Goal: Connect with others: Establish contact or relationships with other users

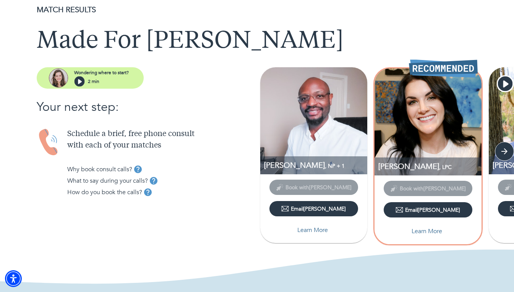
scroll to position [26, 0]
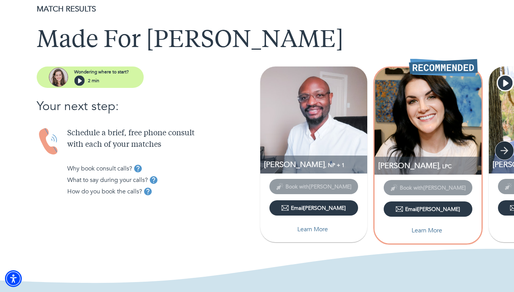
click at [502, 152] on icon "button" at bounding box center [503, 150] width 11 height 11
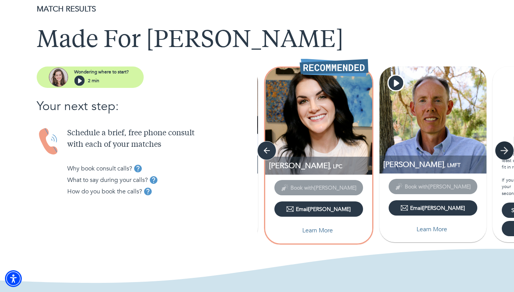
click at [502, 152] on icon "button" at bounding box center [503, 150] width 11 height 11
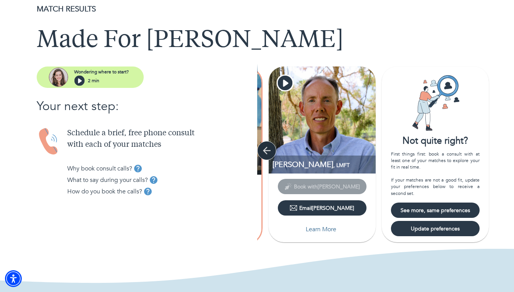
click at [267, 149] on icon "button" at bounding box center [266, 150] width 11 height 11
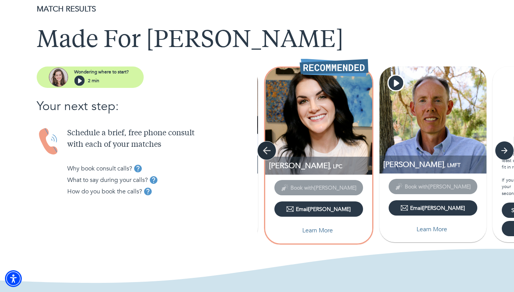
click at [267, 149] on icon "button" at bounding box center [266, 150] width 11 height 11
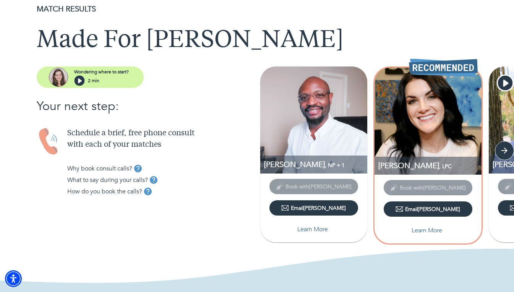
click at [267, 149] on img at bounding box center [313, 119] width 107 height 107
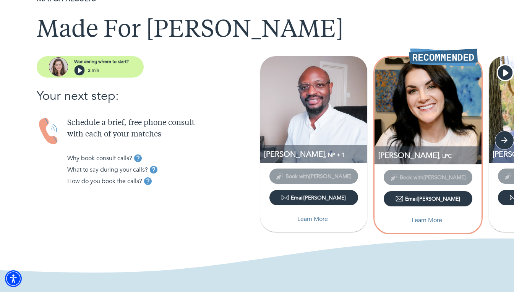
scroll to position [36, 0]
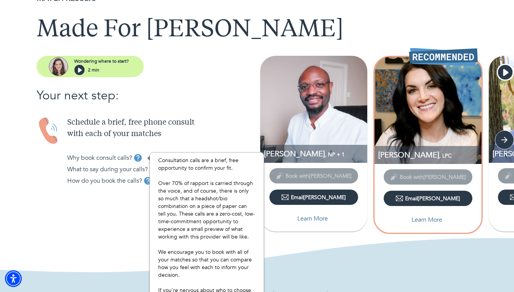
click at [136, 163] on button "tooltip" at bounding box center [137, 157] width 11 height 11
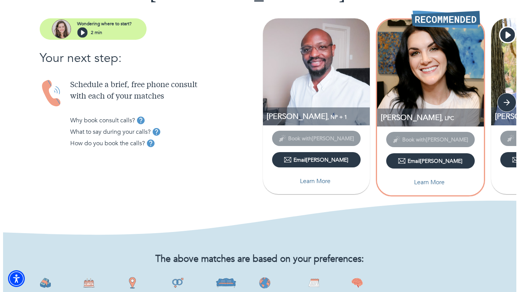
scroll to position [74, 0]
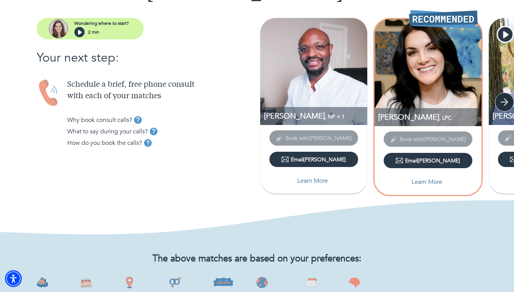
click at [500, 106] on icon "button" at bounding box center [503, 101] width 11 height 11
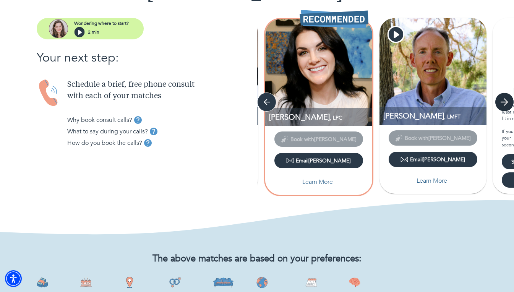
click at [500, 106] on icon "button" at bounding box center [503, 101] width 11 height 11
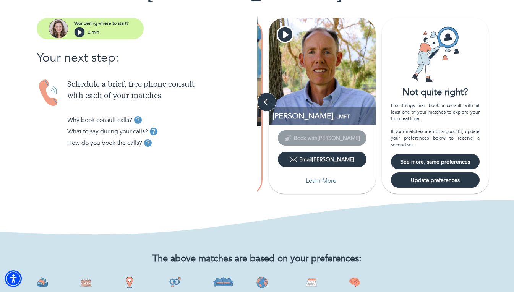
click at [500, 106] on div "[PERSON_NAME] + 1 Book with [PERSON_NAME] Email [PERSON_NAME] More [PERSON_NAME…" at bounding box center [385, 107] width 257 height 178
click at [272, 96] on button "button" at bounding box center [266, 101] width 19 height 19
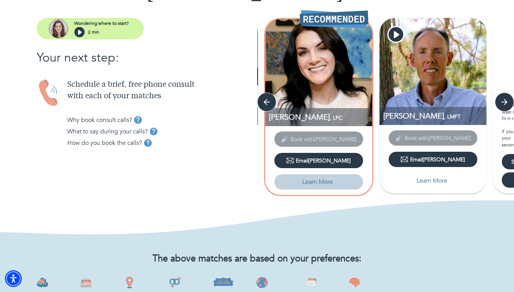
click at [313, 186] on button "Learn More" at bounding box center [318, 181] width 89 height 15
select select "2"
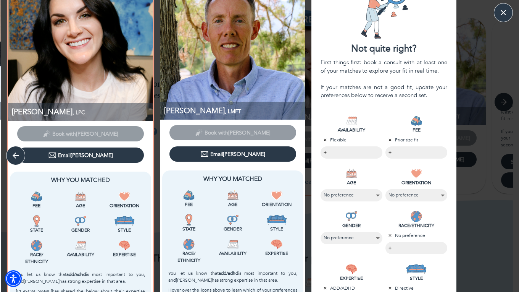
scroll to position [32, 0]
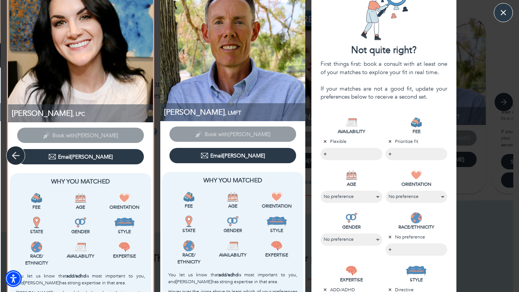
click at [16, 157] on icon "button" at bounding box center [15, 155] width 11 height 11
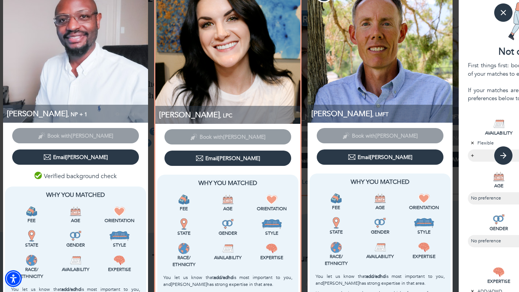
scroll to position [0, 0]
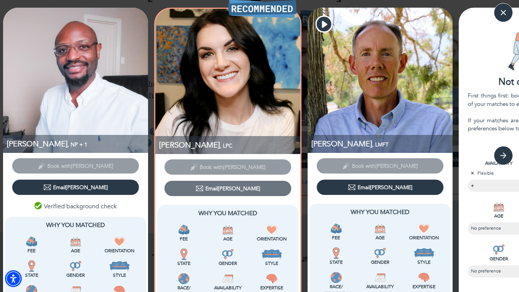
click at [214, 192] on button "Email [PERSON_NAME]" at bounding box center [228, 188] width 127 height 15
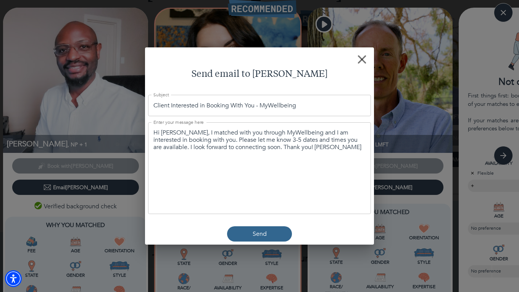
click at [227, 115] on input "Client Interested in Booking With You - MyWellbeing" at bounding box center [259, 105] width 223 height 21
click at [272, 156] on div "Hi [PERSON_NAME], I matched with you through MyWellbeing and I am interested in…" at bounding box center [259, 168] width 223 height 92
click at [299, 157] on div "Hi [PERSON_NAME], I matched with you through MyWellbeing and I am interested in…" at bounding box center [259, 168] width 223 height 92
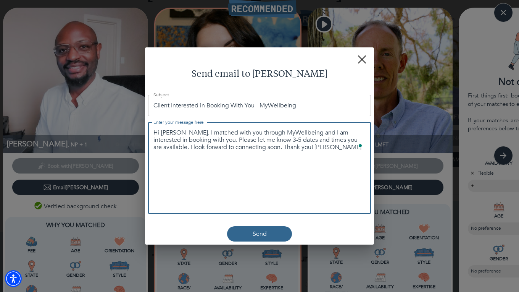
click at [305, 146] on textarea "Hi [PERSON_NAME], I matched with you through MyWellbeing and I am interested in…" at bounding box center [260, 140] width 212 height 22
click at [282, 147] on textarea "Hi [PERSON_NAME], I matched with you through MyWellbeing and I am interested in…" at bounding box center [260, 140] width 212 height 22
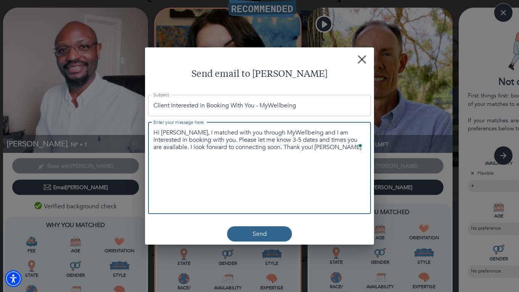
click at [282, 147] on textarea "Hi [PERSON_NAME], I matched with you through MyWellbeing and I am interested in…" at bounding box center [260, 140] width 212 height 22
click at [301, 149] on textarea "Hi [PERSON_NAME], I matched with you through MyWellbeing and I am interested in…" at bounding box center [260, 140] width 212 height 22
drag, startPoint x: 301, startPoint y: 149, endPoint x: 205, endPoint y: 141, distance: 96.6
click at [205, 141] on textarea "Hi [PERSON_NAME], I matched with you through MyWellbeing and I am interested in…" at bounding box center [260, 140] width 212 height 22
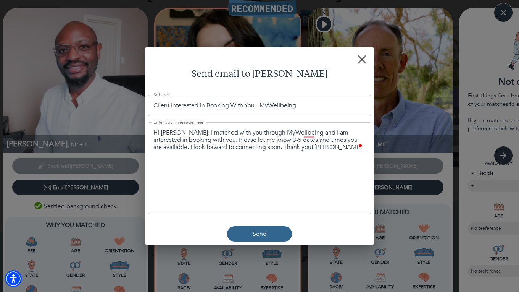
click at [243, 152] on div "Hi [PERSON_NAME], I matched with you through MyWellbeing and I am interested in…" at bounding box center [259, 168] width 223 height 92
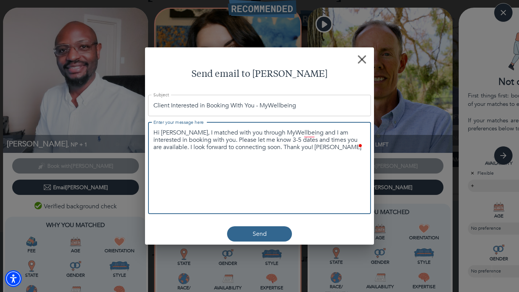
click at [245, 150] on textarea "Hi [PERSON_NAME], I matched with you through MyWellbeing and I am interested in…" at bounding box center [260, 140] width 212 height 22
drag, startPoint x: 245, startPoint y: 150, endPoint x: 208, endPoint y: 141, distance: 38.2
click at [208, 141] on textarea "Hi [PERSON_NAME], I matched with you through MyWellbeing and I am interested in…" at bounding box center [260, 140] width 212 height 22
paste textarea "Mywellbeing"
click at [246, 147] on textarea "Hi [PERSON_NAME], I matched with you through MyWellbeing and I am interested in…" at bounding box center [260, 140] width 212 height 22
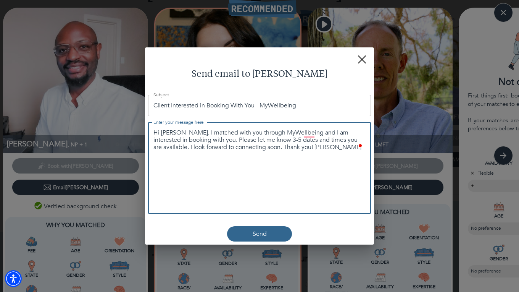
drag, startPoint x: 246, startPoint y: 147, endPoint x: 219, endPoint y: 138, distance: 28.4
click at [217, 144] on textarea "Hi [PERSON_NAME], I matched with you through MyWellbeing and I am interested in…" at bounding box center [260, 140] width 212 height 22
paste textarea "I'm looking for CBT support for [MEDICAL_DATA] (and possibly [MEDICAL_DATA]). I…"
drag, startPoint x: 260, startPoint y: 143, endPoint x: 245, endPoint y: 143, distance: 14.5
click at [245, 143] on textarea "Hi [PERSON_NAME], I matched with you through MyWellbeing and I am interested in…" at bounding box center [260, 143] width 212 height 29
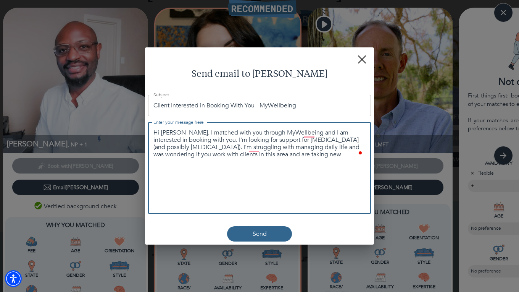
drag, startPoint x: 319, startPoint y: 148, endPoint x: 194, endPoint y: 153, distance: 125.4
click at [194, 153] on textarea "Hi [PERSON_NAME], I matched with you through MyWellbeing and I am interested in…" at bounding box center [260, 143] width 212 height 29
click at [178, 154] on textarea "Hi [PERSON_NAME], I matched with you through MyWellbeing and I am interested in…" at bounding box center [260, 143] width 212 height 29
type textarea "Hi [PERSON_NAME], I matched with you through MyWellbeing and I am interested in…"
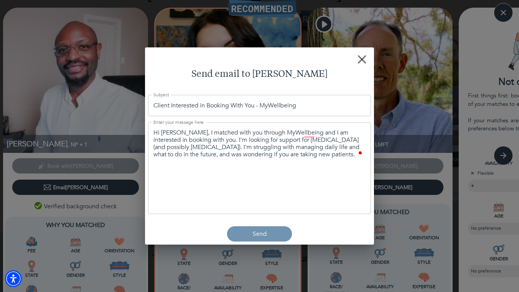
click at [261, 236] on p "Send" at bounding box center [260, 233] width 14 height 9
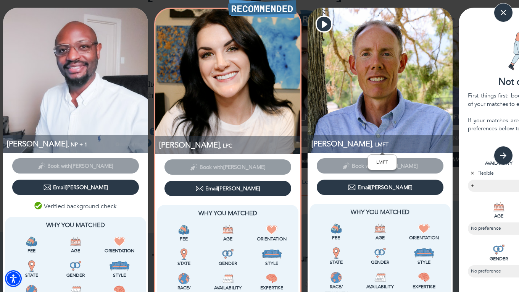
click at [362, 140] on p "[PERSON_NAME] , LMFT" at bounding box center [382, 144] width 141 height 10
click at [497, 151] on button "button" at bounding box center [503, 155] width 19 height 19
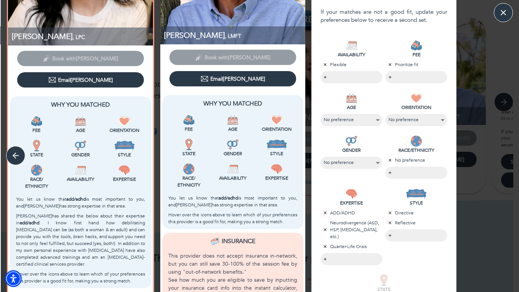
scroll to position [109, 0]
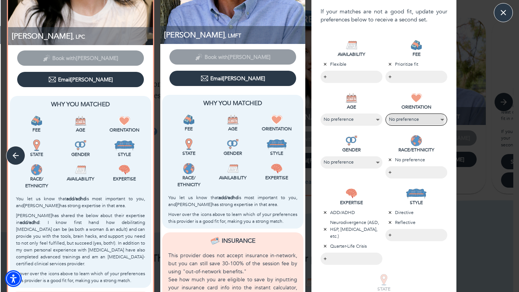
click at [419, 122] on select "[DEMOGRAPHIC_DATA] No preference" at bounding box center [416, 119] width 55 height 10
select select "1"
click at [389, 114] on select "[DEMOGRAPHIC_DATA] No preference" at bounding box center [416, 119] width 55 height 10
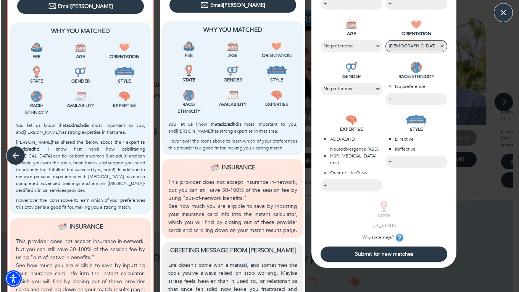
scroll to position [184, 0]
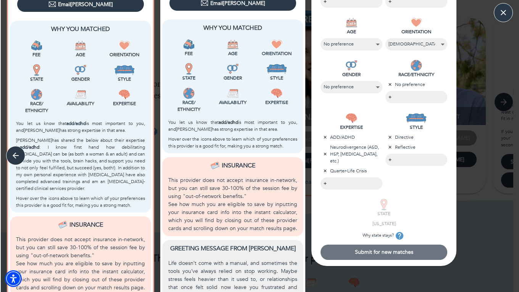
click at [371, 248] on span "Submit for new matches" at bounding box center [384, 251] width 121 height 7
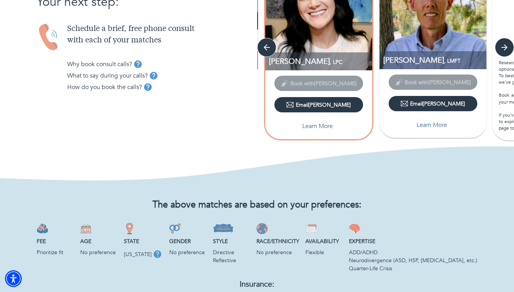
scroll to position [0, 0]
